Goal: Task Accomplishment & Management: Complete application form

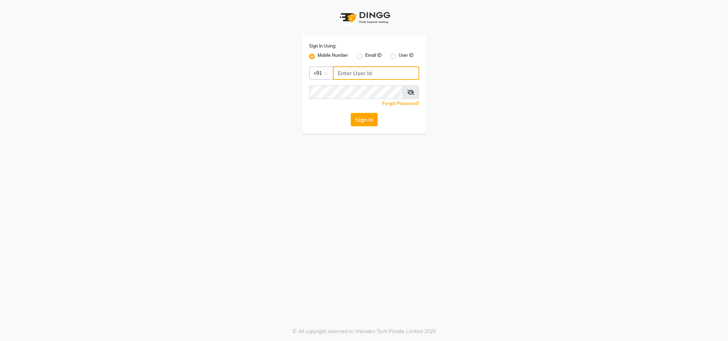
click at [347, 71] on input "Username" at bounding box center [376, 72] width 86 height 13
type input "8130105300"
click at [351, 113] on button "Sign In" at bounding box center [364, 119] width 27 height 13
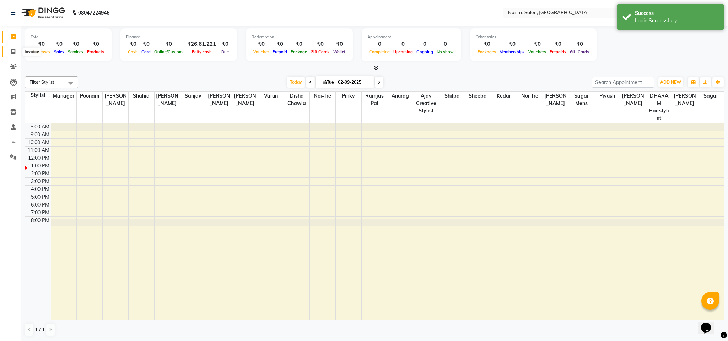
click at [9, 50] on span at bounding box center [13, 52] width 12 height 8
select select "service"
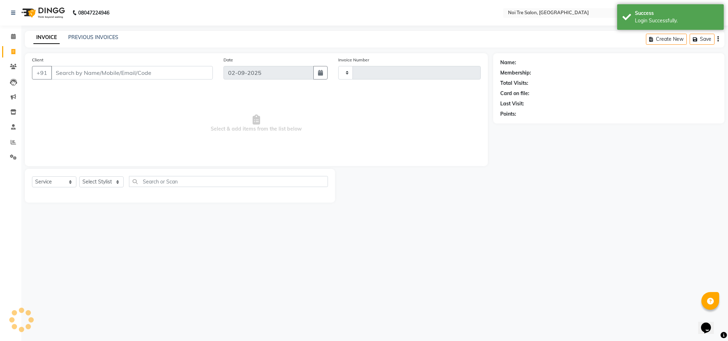
type input "3067"
select select "4307"
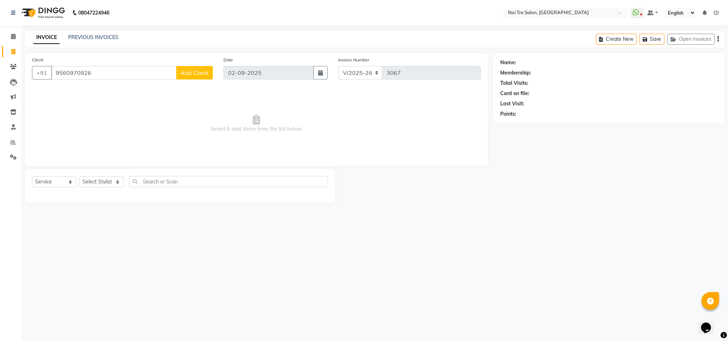
type input "9560970826"
click at [196, 64] on div "Client [PHONE_NUMBER] Add Client" at bounding box center [122, 70] width 191 height 29
click at [198, 70] on span "Add Client" at bounding box center [194, 72] width 28 height 7
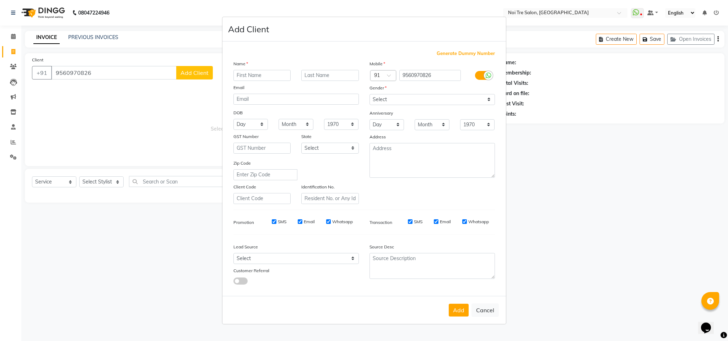
click at [247, 76] on input "text" at bounding box center [262, 75] width 58 height 11
type input "[PERSON_NAME]"
click at [404, 104] on select "Select [DEMOGRAPHIC_DATA] [DEMOGRAPHIC_DATA] Other Prefer Not To Say" at bounding box center [431, 99] width 125 height 11
select select "[DEMOGRAPHIC_DATA]"
click at [369, 94] on select "Select [DEMOGRAPHIC_DATA] [DEMOGRAPHIC_DATA] Other Prefer Not To Say" at bounding box center [431, 99] width 125 height 11
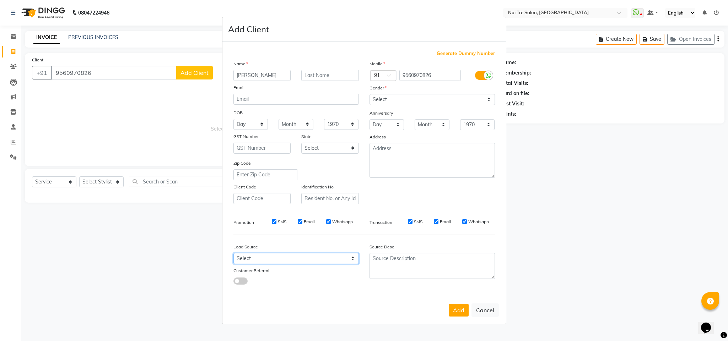
click at [262, 261] on select "Select Walk-in Referral Internet Friend Word of Mouth Advertisement Facebook Ju…" at bounding box center [295, 258] width 125 height 11
select select "29794"
click at [233, 253] on select "Select Walk-in Referral Internet Friend Word of Mouth Advertisement Facebook Ju…" at bounding box center [295, 258] width 125 height 11
click at [455, 310] on button "Add" at bounding box center [459, 310] width 20 height 13
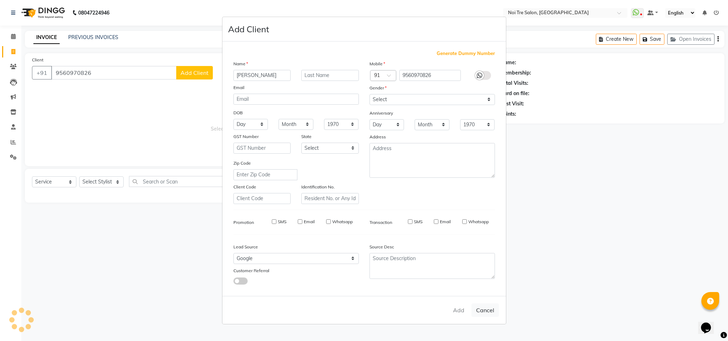
select select
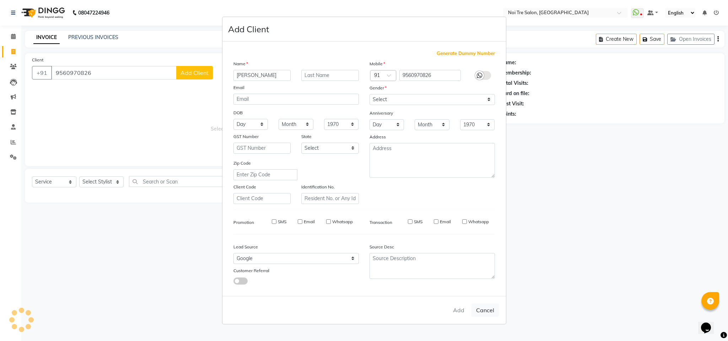
select select
checkbox input "false"
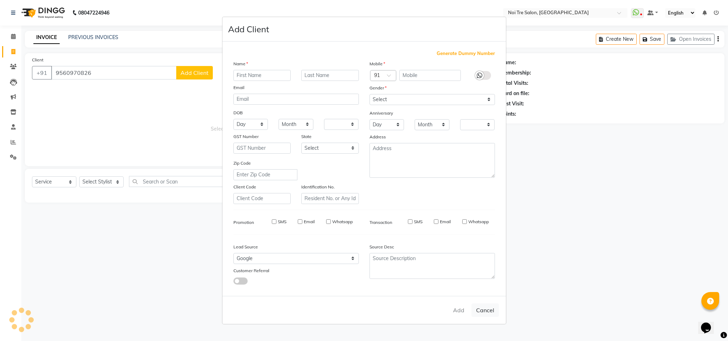
checkbox input "false"
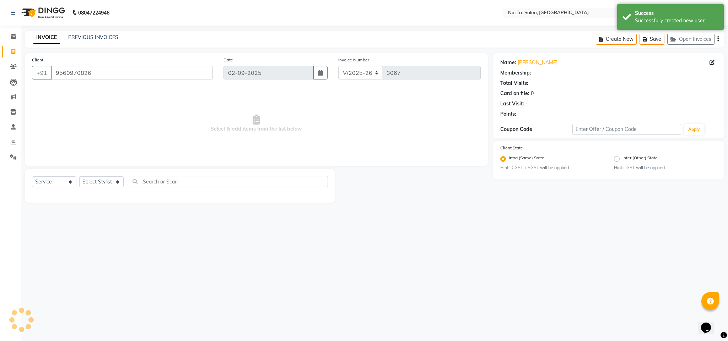
select select "1: Object"
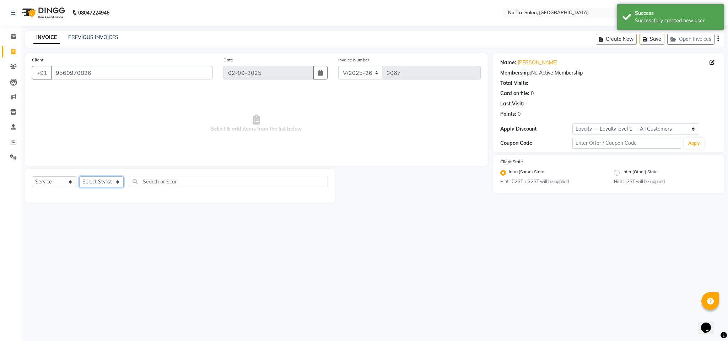
click at [107, 185] on select "Select Stylist Ajay Creative Stylist Anurag [PERSON_NAME] [PERSON_NAME] [PERSON…" at bounding box center [101, 182] width 44 height 11
select select "24530"
click at [79, 177] on select "Select Stylist Ajay Creative Stylist Anurag [PERSON_NAME] [PERSON_NAME] [PERSON…" at bounding box center [101, 182] width 44 height 11
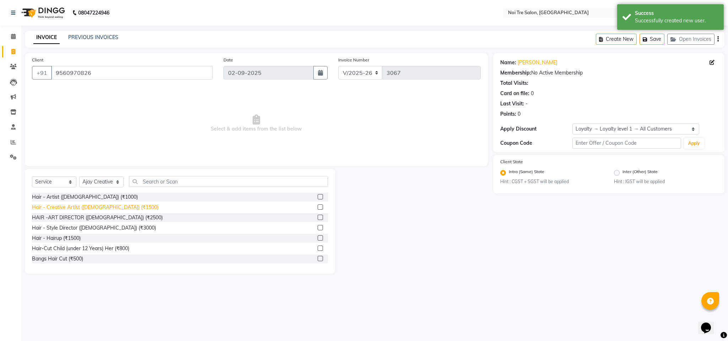
click at [107, 205] on div "Hair - Creative Artist ([DEMOGRAPHIC_DATA]) (₹1500)" at bounding box center [95, 207] width 126 height 7
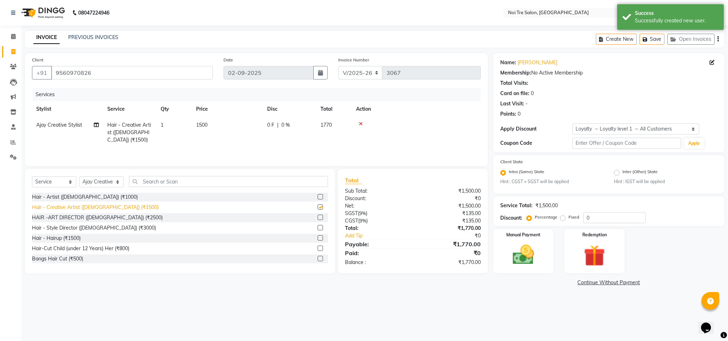
checkbox input "false"
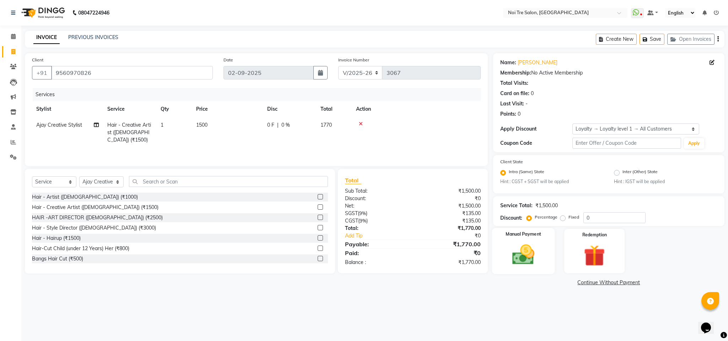
click at [523, 266] on img at bounding box center [523, 255] width 36 height 26
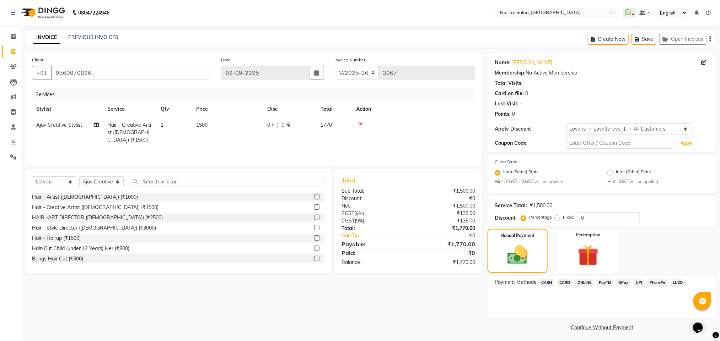
click at [582, 280] on span "ONLINE" at bounding box center [584, 283] width 18 height 8
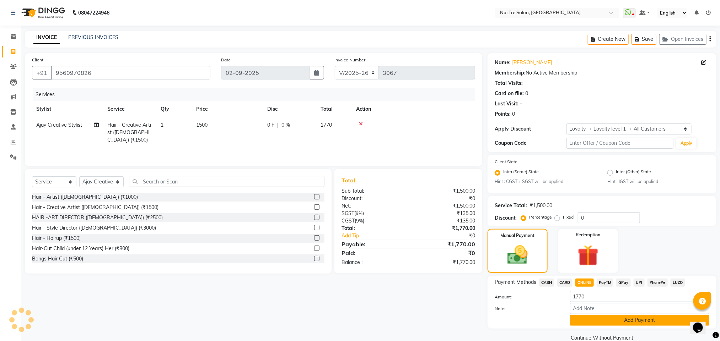
click at [599, 318] on button "Add Payment" at bounding box center [639, 320] width 139 height 11
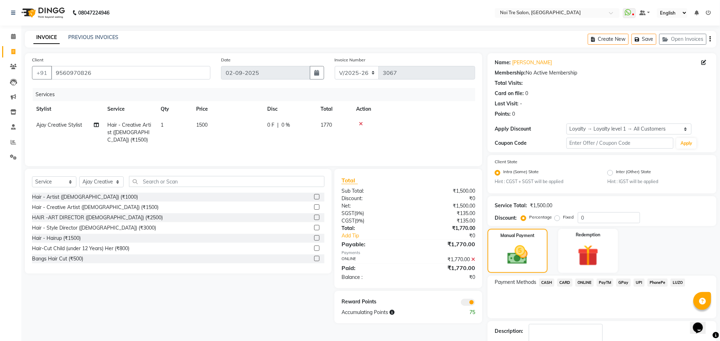
scroll to position [43, 0]
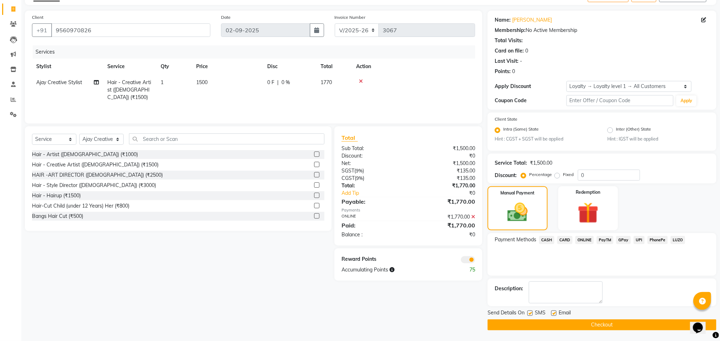
click at [620, 325] on button "Checkout" at bounding box center [601, 325] width 229 height 11
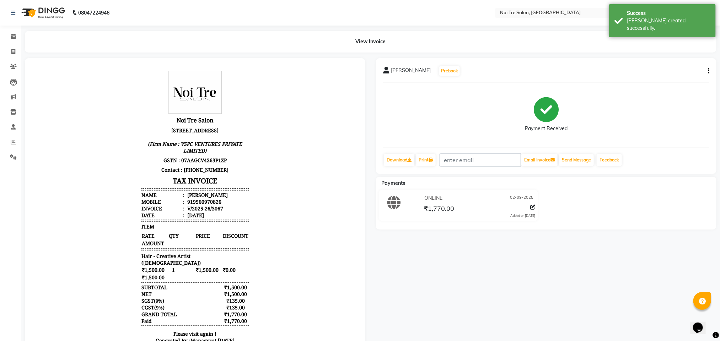
click at [620, 325] on div "[PERSON_NAME] Prebook Payment Received Download Print Email Invoice Send Messag…" at bounding box center [546, 211] width 351 height 307
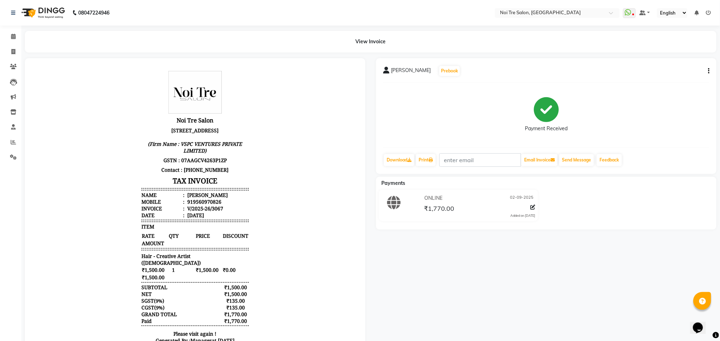
click at [620, 325] on div "[PERSON_NAME] Prebook Payment Received Download Print Email Invoice Send Messag…" at bounding box center [546, 211] width 351 height 307
click at [14, 33] on span at bounding box center [13, 37] width 12 height 8
